Goal: Find specific page/section: Find specific page/section

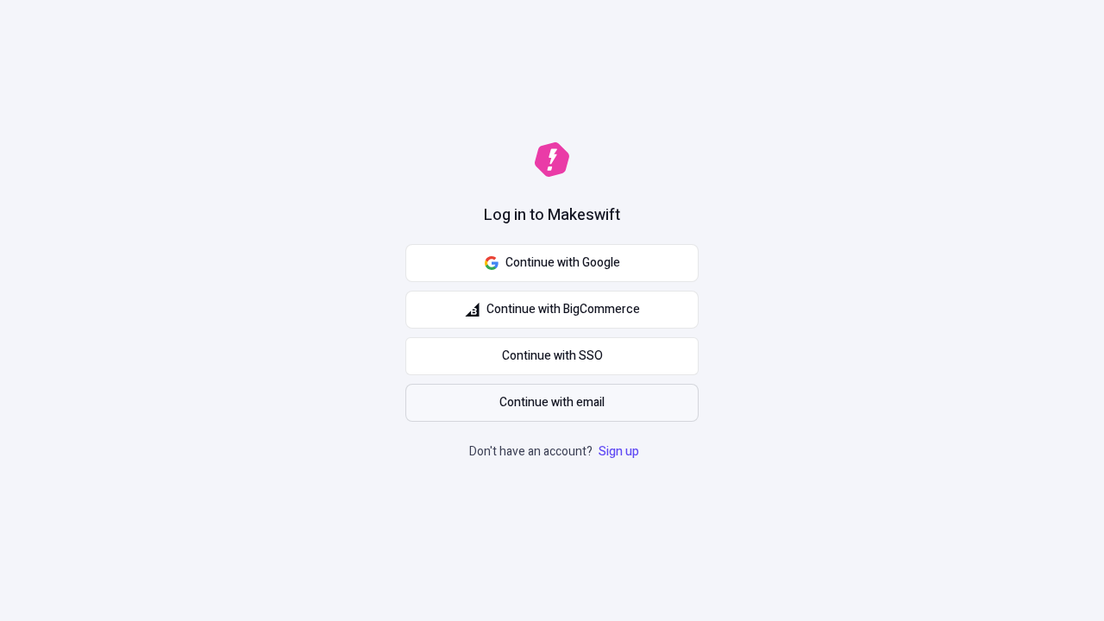
click at [552, 403] on span "Continue with email" at bounding box center [551, 402] width 105 height 19
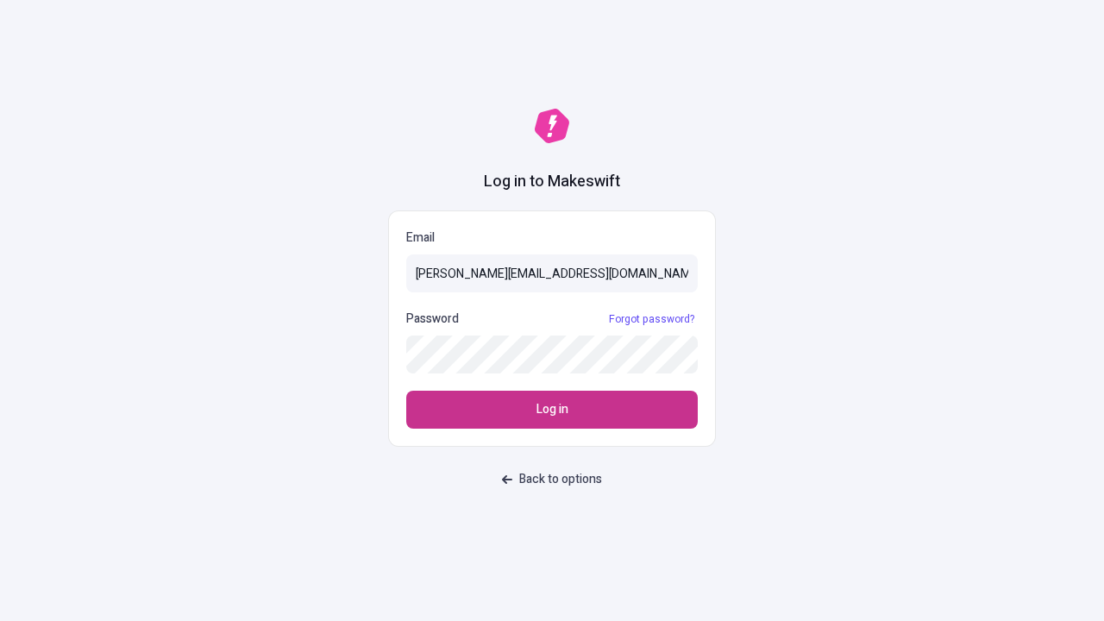
click at [552, 410] on span "Log in" at bounding box center [553, 409] width 32 height 19
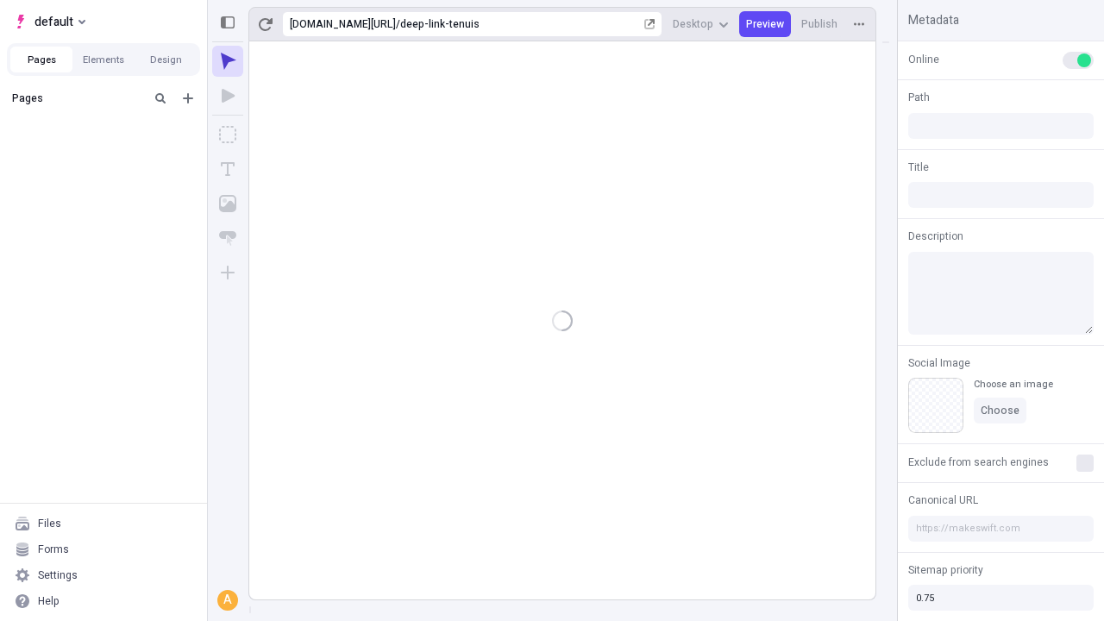
type input "/deep-link-tenuis"
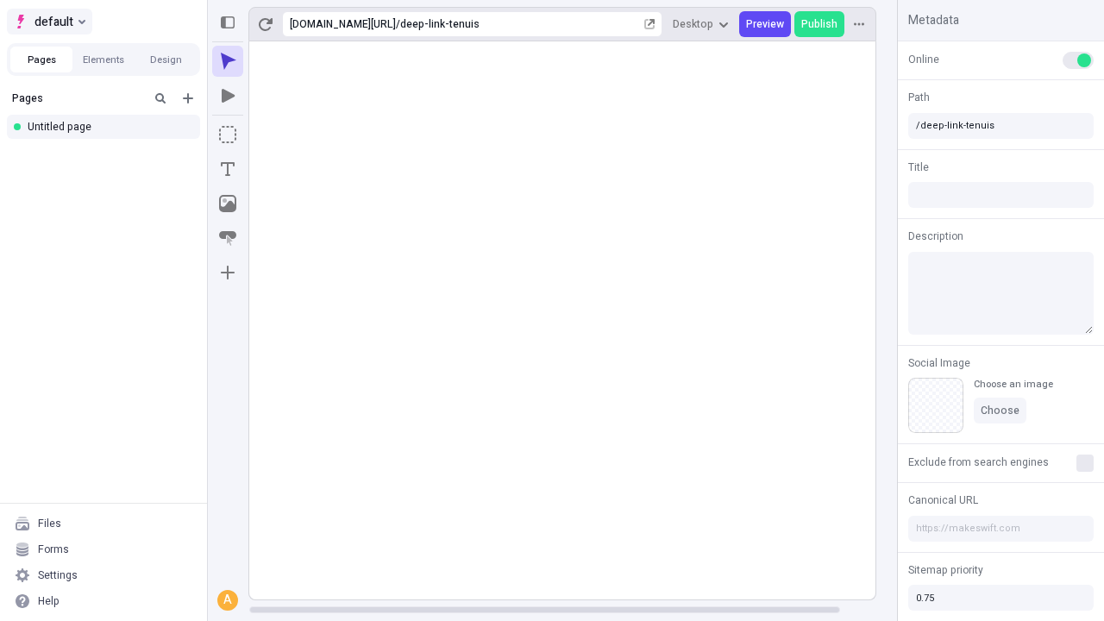
click at [48, 22] on span "default" at bounding box center [54, 21] width 39 height 21
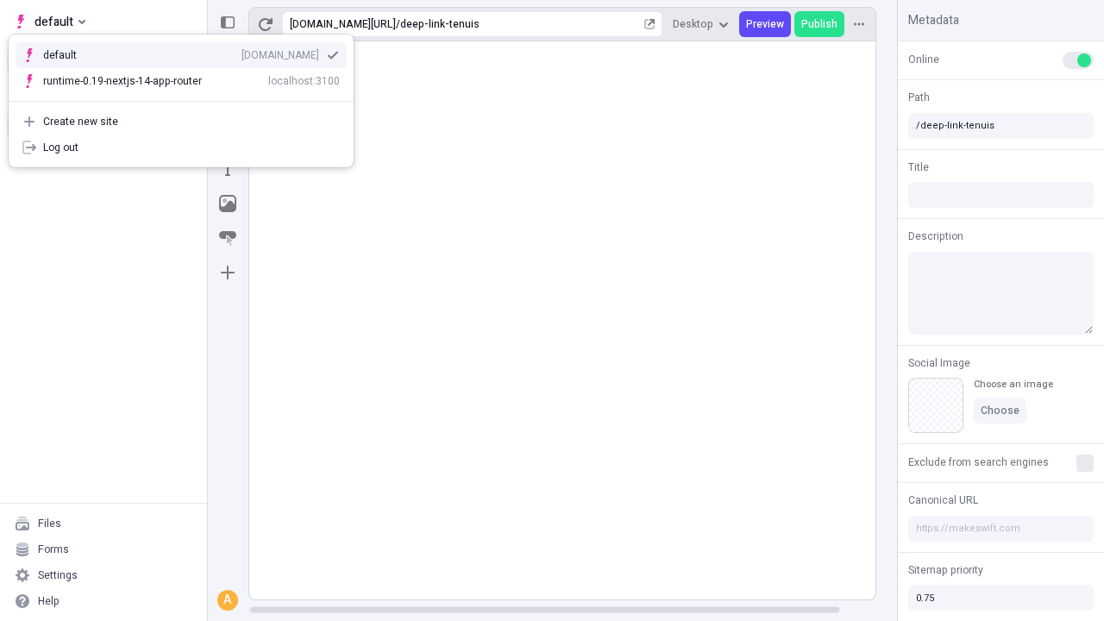
click at [242, 52] on div "qee9k4dy7d.staging.makeswift.site" at bounding box center [281, 55] width 78 height 14
click at [188, 98] on icon "Add new" at bounding box center [188, 98] width 10 height 10
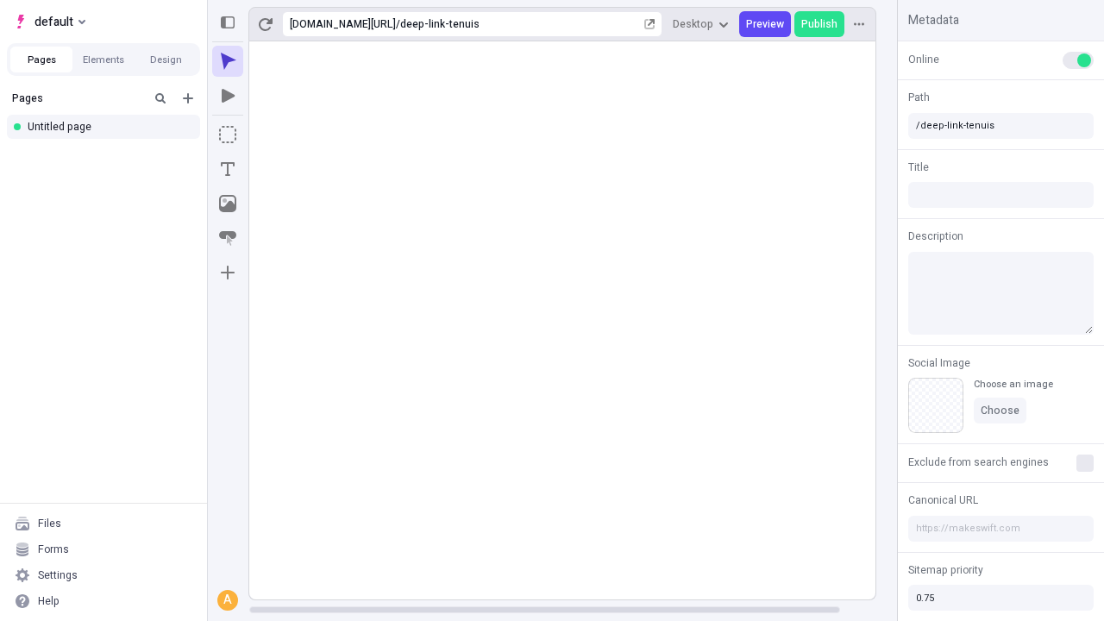
click at [109, 154] on div "Blank page" at bounding box center [109, 154] width 166 height 26
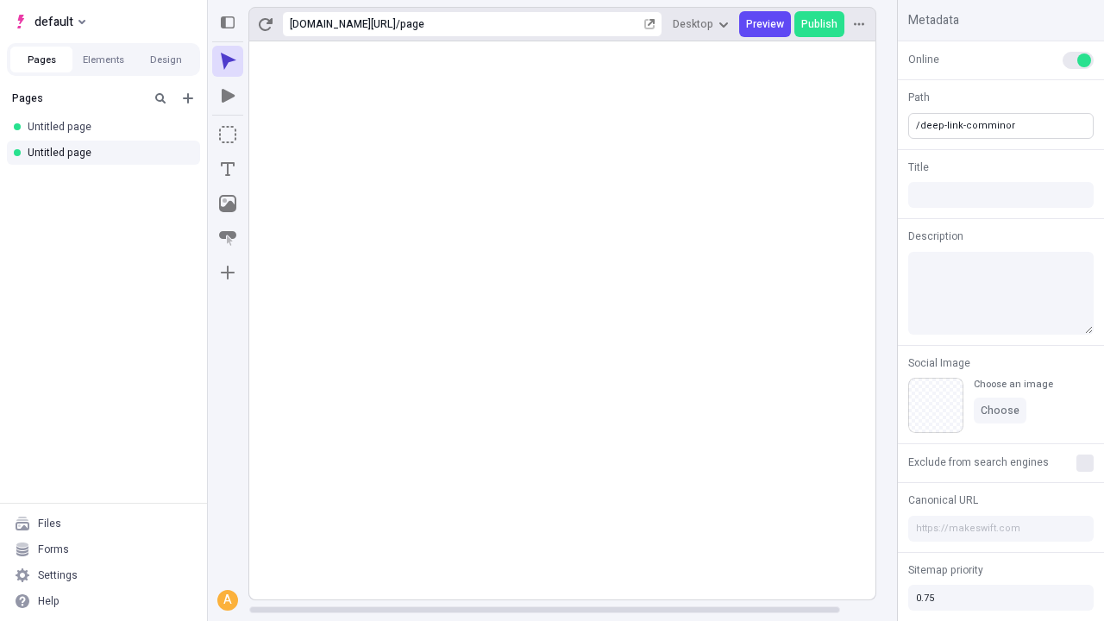
type input "/deep-link-comminor"
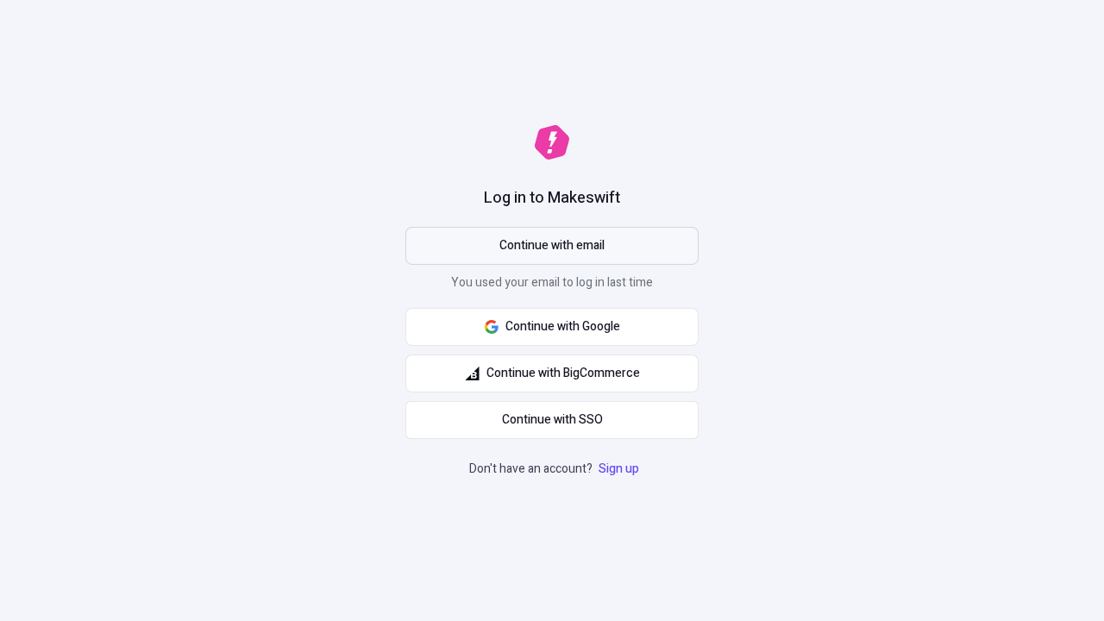
click at [552, 246] on span "Continue with email" at bounding box center [551, 245] width 105 height 19
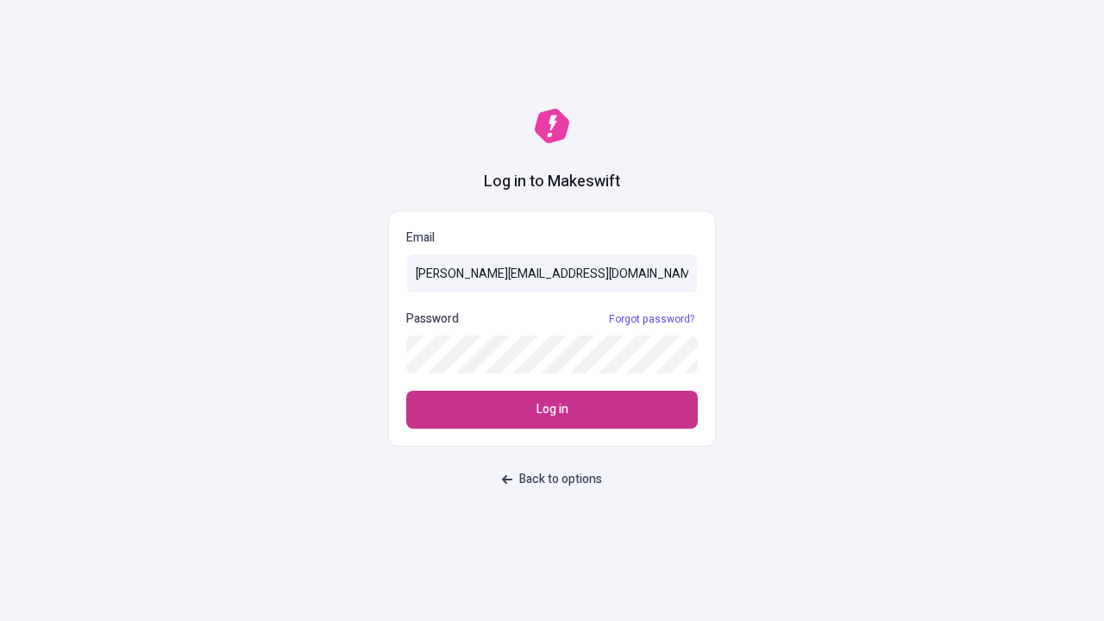
click at [552, 410] on span "Log in" at bounding box center [553, 409] width 32 height 19
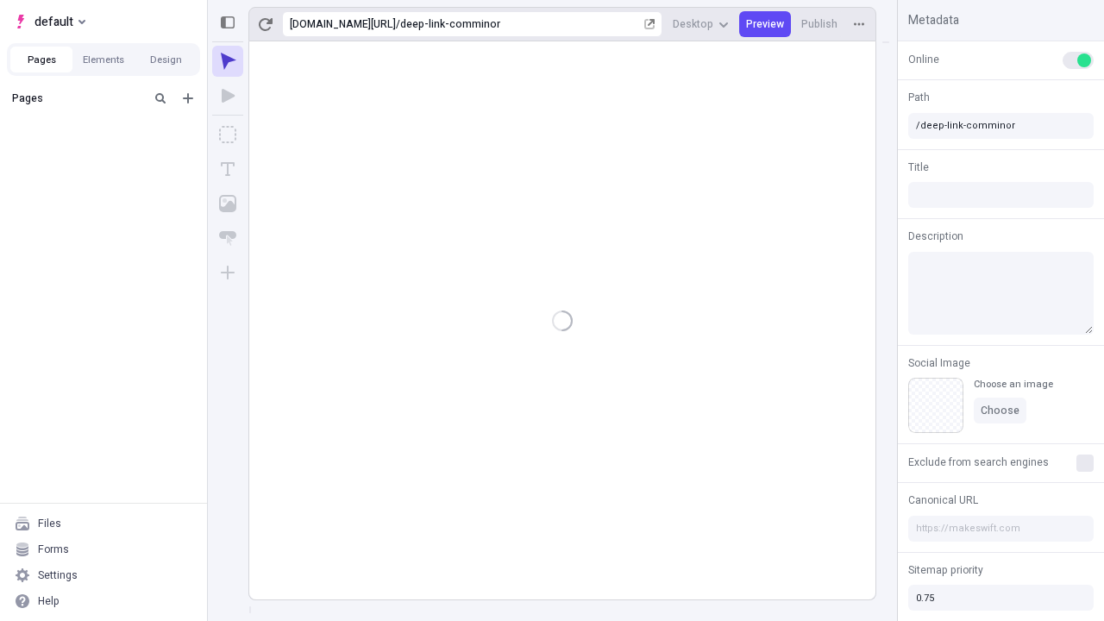
type input "/deep-link-comminor"
